Goal: Navigation & Orientation: Find specific page/section

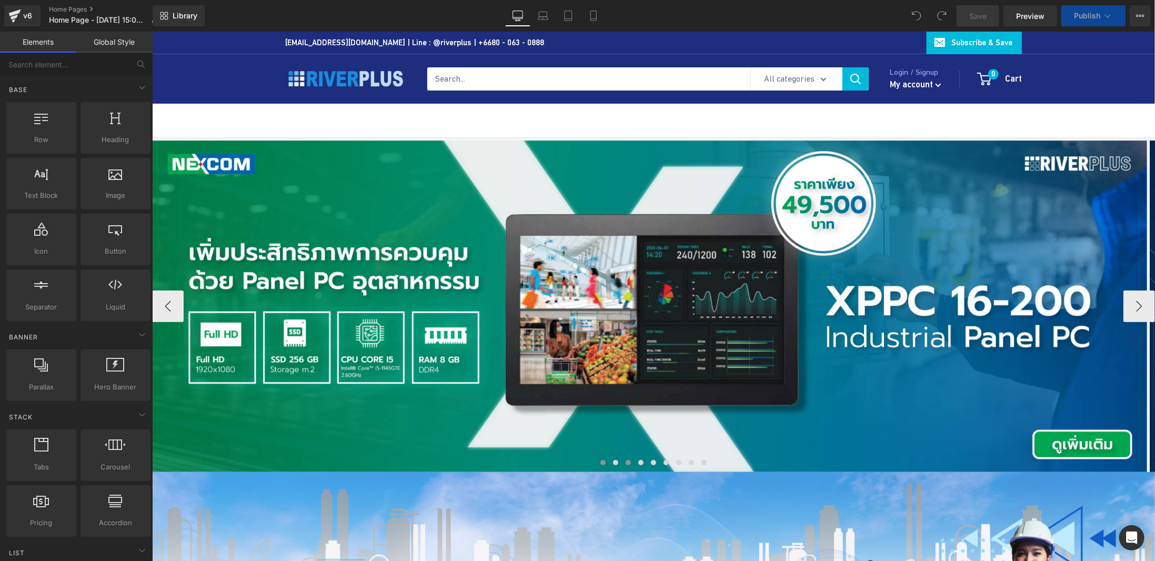
click at [625, 463] on span at bounding box center [627, 461] width 5 height 5
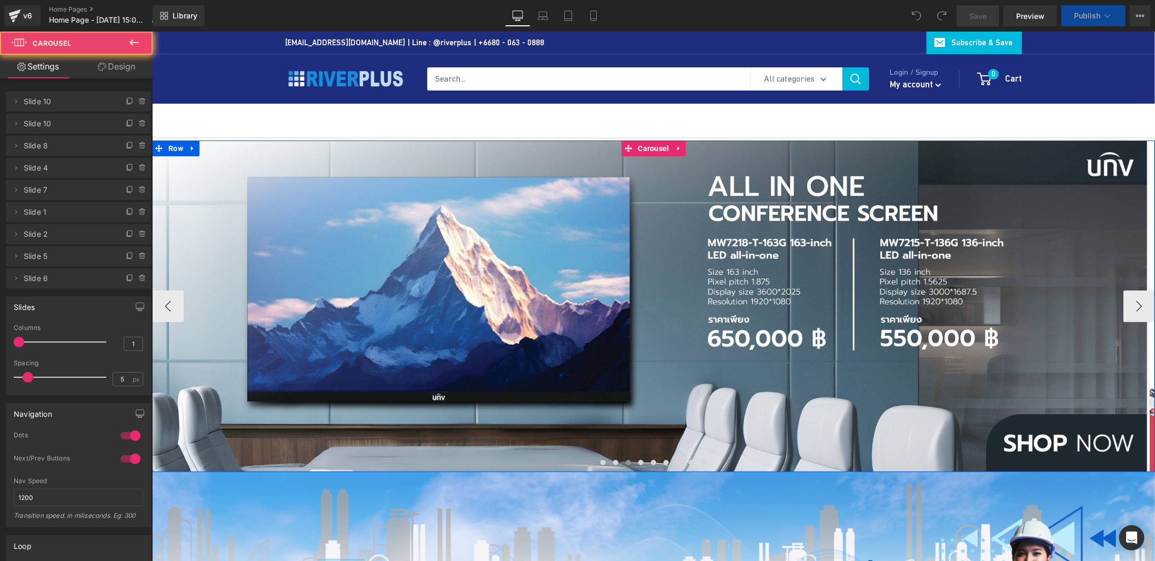
click at [629, 461] on button at bounding box center [627, 462] width 13 height 11
click at [636, 465] on button at bounding box center [640, 462] width 13 height 11
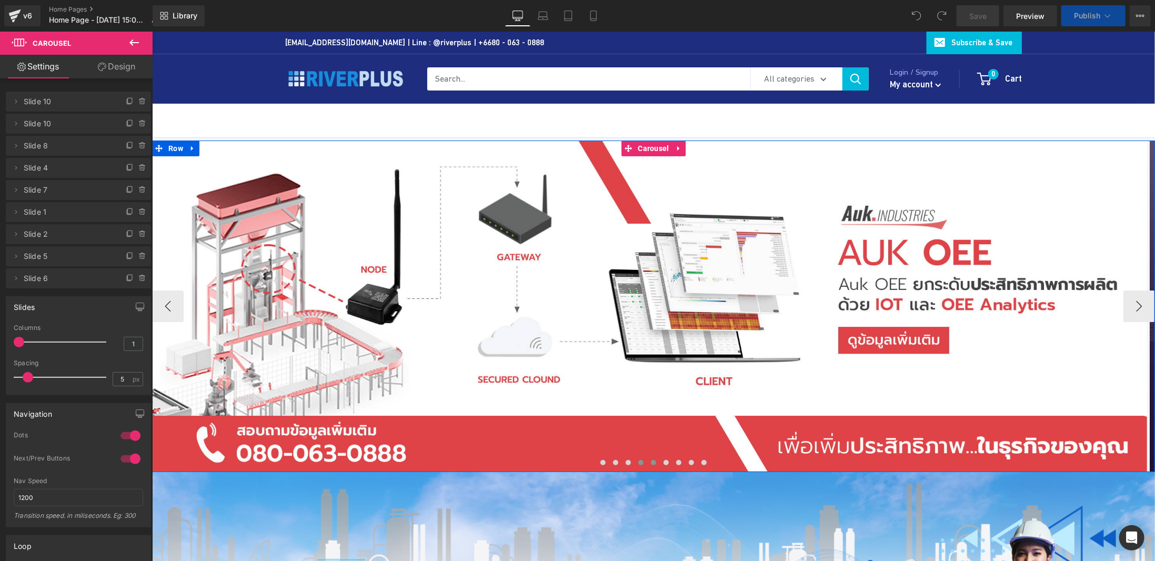
click at [650, 461] on span at bounding box center [652, 461] width 5 height 5
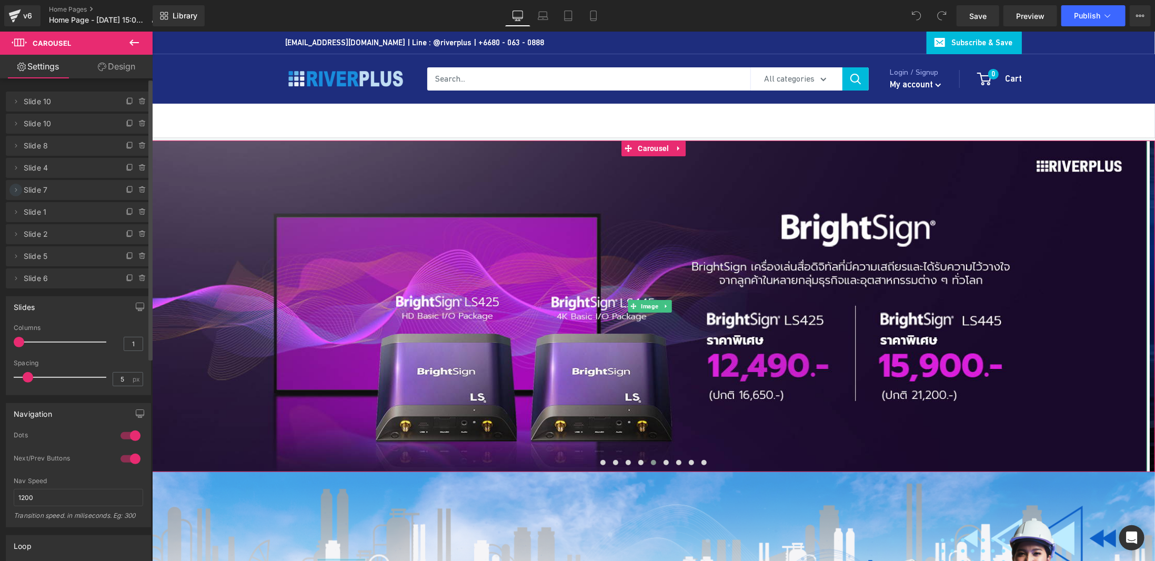
click at [16, 192] on icon at bounding box center [16, 190] width 8 height 8
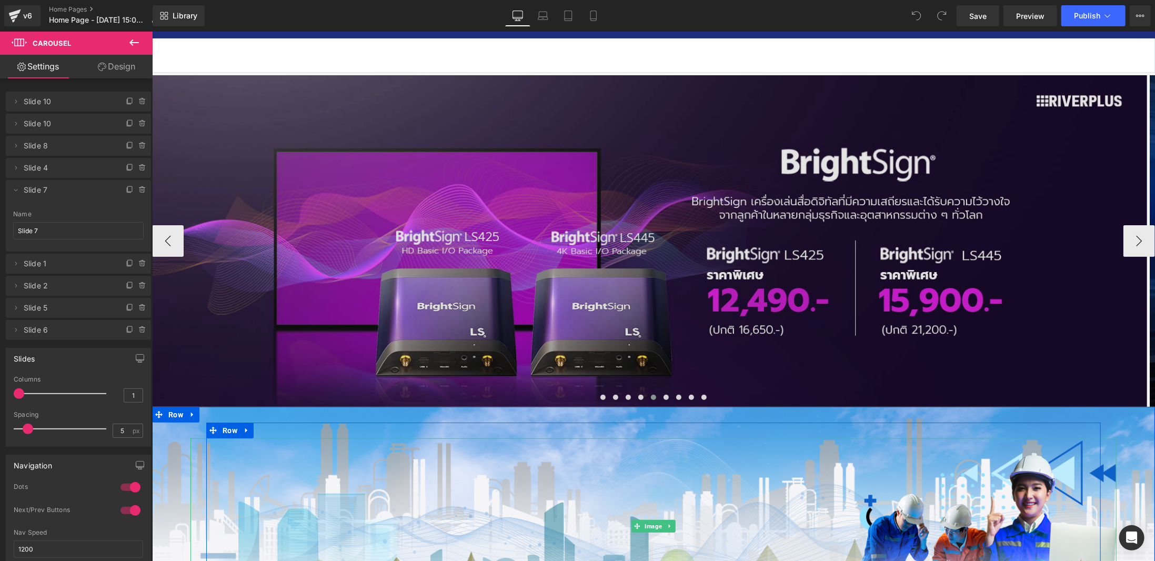
scroll to position [53, 0]
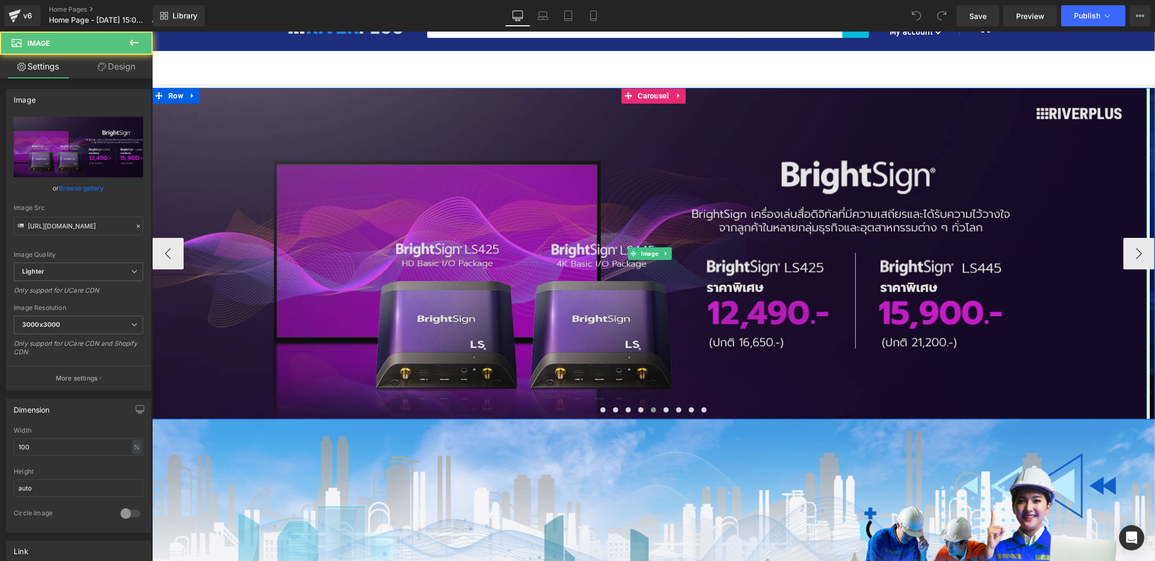
click at [629, 180] on img at bounding box center [649, 252] width 995 height 331
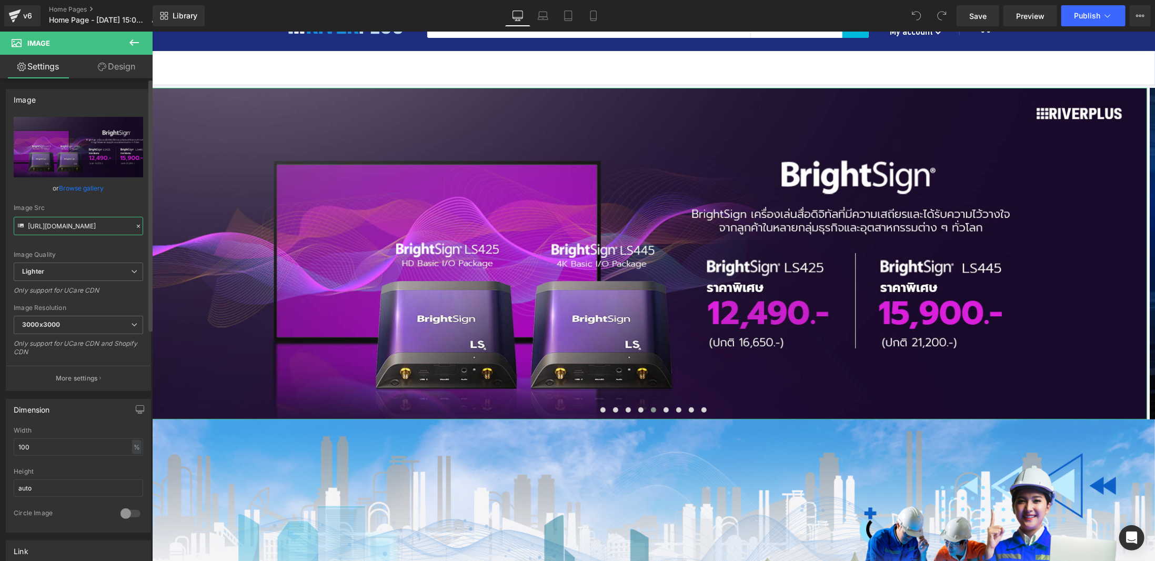
click at [75, 225] on input "[URL][DOMAIN_NAME]" at bounding box center [78, 226] width 129 height 18
